Goal: Transaction & Acquisition: Book appointment/travel/reservation

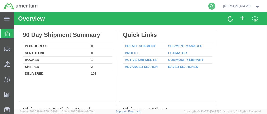
click at [216, 7] on icon at bounding box center [212, 6] width 7 height 7
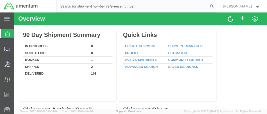
click at [102, 6] on input "search" at bounding box center [133, 6] width 152 height 12
paste input "[PHONE_NUMBER]"
type input "[PHONE_NUMBER]"
drag, startPoint x: 98, startPoint y: 5, endPoint x: 55, endPoint y: 6, distance: 43.0
click at [55, 6] on div "[PHONE_NUMBER]" at bounding box center [129, 6] width 175 height 13
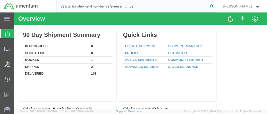
click at [216, 6] on icon at bounding box center [212, 6] width 7 height 7
click at [83, 9] on input "search" at bounding box center [133, 6] width 152 height 12
paste input "DCO-25257-168133"
type input "DCO-25257-168133"
click at [216, 8] on icon at bounding box center [212, 6] width 7 height 7
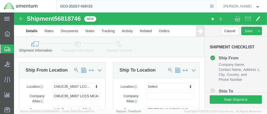
select select "42654"
select select
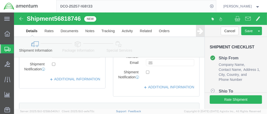
scroll to position [125, 0]
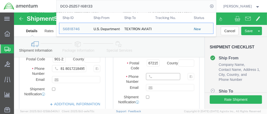
click input "text"
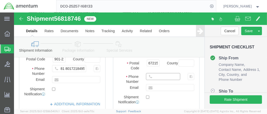
paste input "[PHONE_NUMBER]"
type input "[PHONE_NUMBER]"
click input "text"
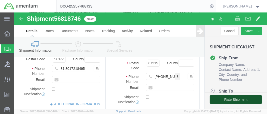
click button "Rate Shipment"
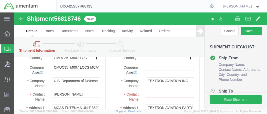
scroll to position [75, 0]
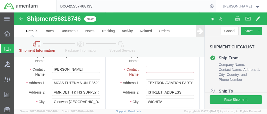
click input "Ship To Location / Contact Name : This field is required."
paste input "TEXTRON AVIATION PARTS DIST ATTN: ARG"
type input "TEXTRON AVIATION PARTS DIST ATTN: ARG"
drag, startPoint x: 176, startPoint y: 64, endPoint x: 183, endPoint y: 67, distance: 6.6
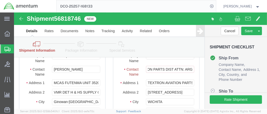
click div "Location My Profile Location [PHONE_NUMBER] [PHONE_NUMBER] [PHONE_NUMBER] [PHON…"
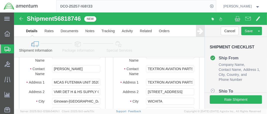
scroll to position [75, 0]
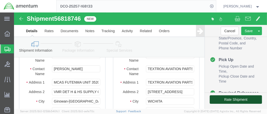
click button "Rate Shipment"
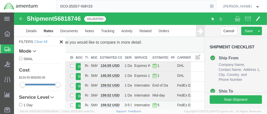
scroll to position [29, 0]
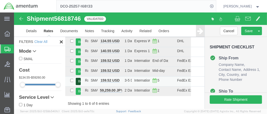
click at [77, 80] on button "Book" at bounding box center [78, 81] width 5 height 7
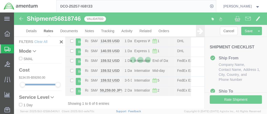
scroll to position [23, 0]
